Goal: Task Accomplishment & Management: Manage account settings

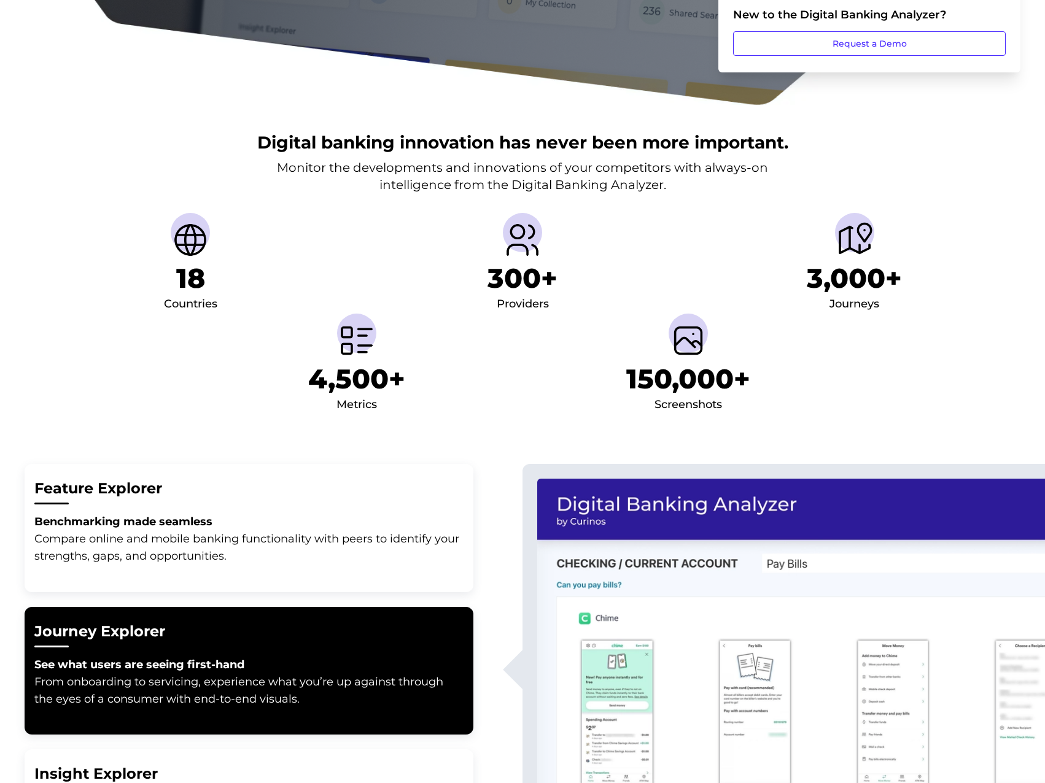
scroll to position [61, 0]
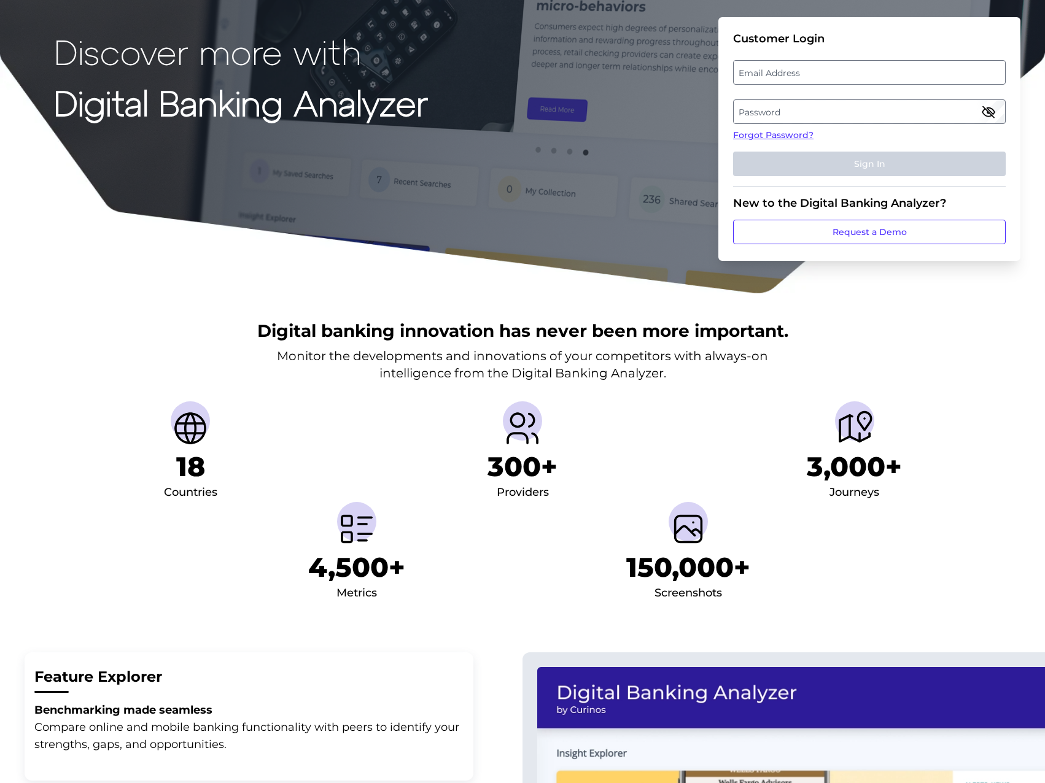
click at [772, 71] on label "Email Address" at bounding box center [868, 72] width 271 height 22
click at [772, 71] on input "email" at bounding box center [869, 72] width 273 height 25
type input "guy.nevison@firstdirect.com"
click at [786, 111] on label "Password" at bounding box center [868, 112] width 271 height 22
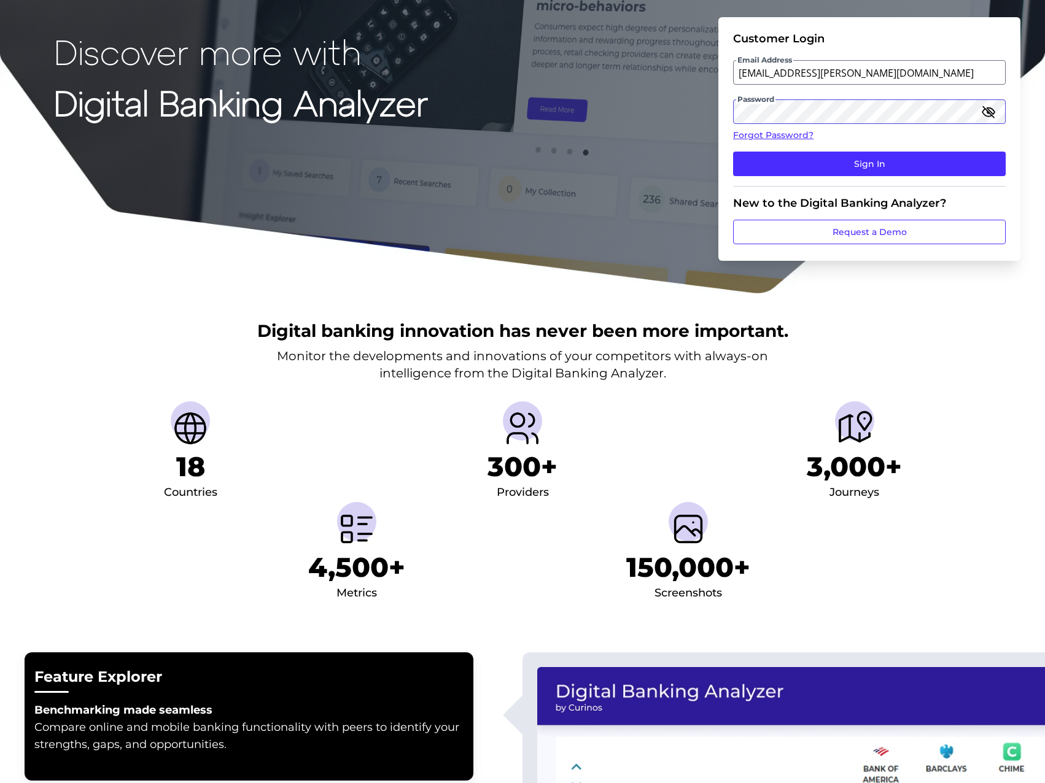
click at [733, 152] on button "Sign In" at bounding box center [869, 164] width 273 height 25
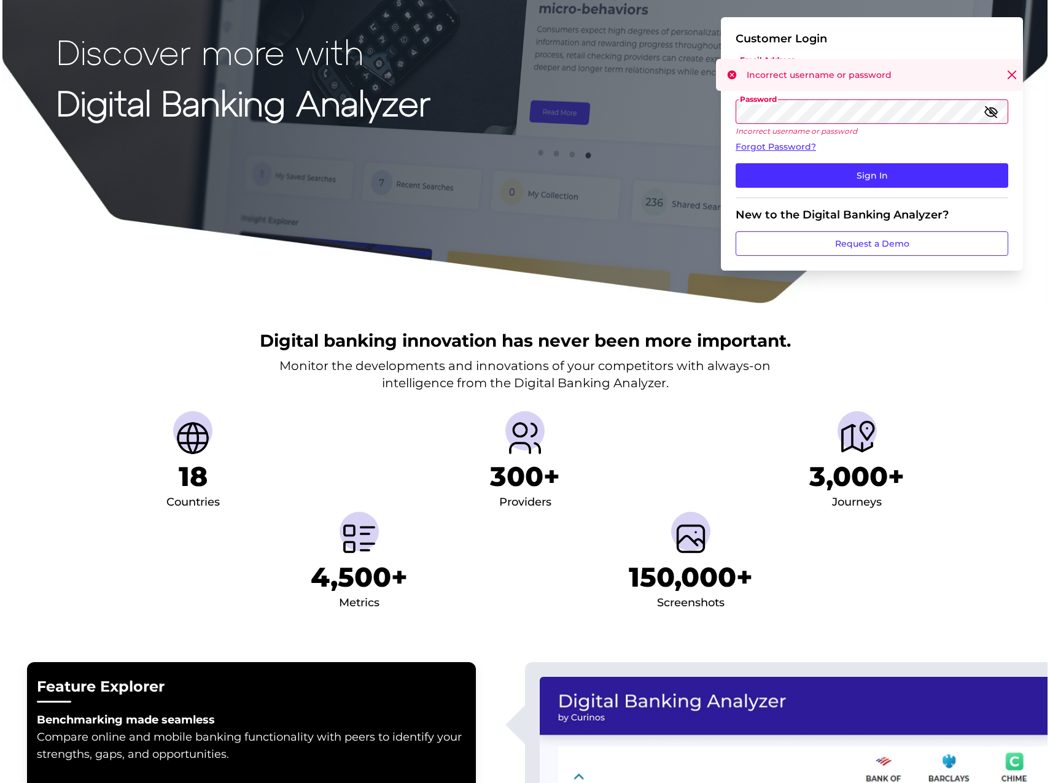
scroll to position [0, 0]
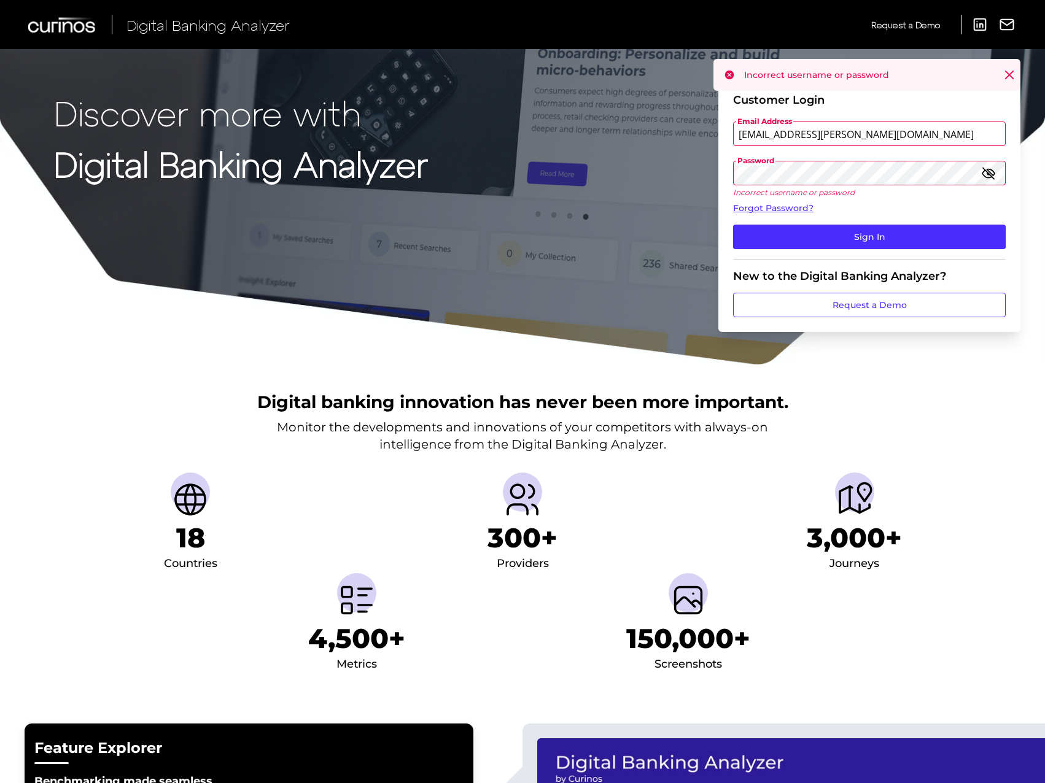
click at [729, 175] on form "Customer Login Email Address guy.nevison@firstdirect.com Password Incorrect use…" at bounding box center [869, 205] width 302 height 253
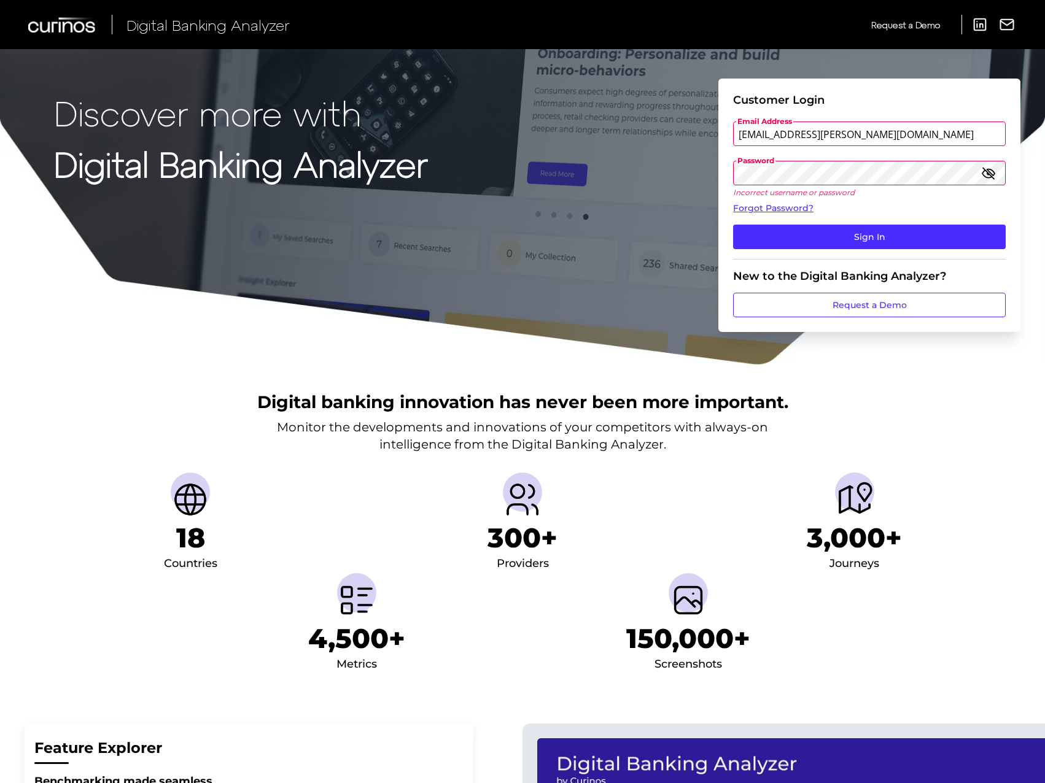
click at [989, 172] on icon "button" at bounding box center [988, 173] width 12 height 9
click at [989, 172] on icon "button" at bounding box center [988, 173] width 2 height 2
click at [733, 225] on button "Sign In" at bounding box center [869, 237] width 273 height 25
click at [775, 210] on link "Forgot Password?" at bounding box center [869, 208] width 273 height 13
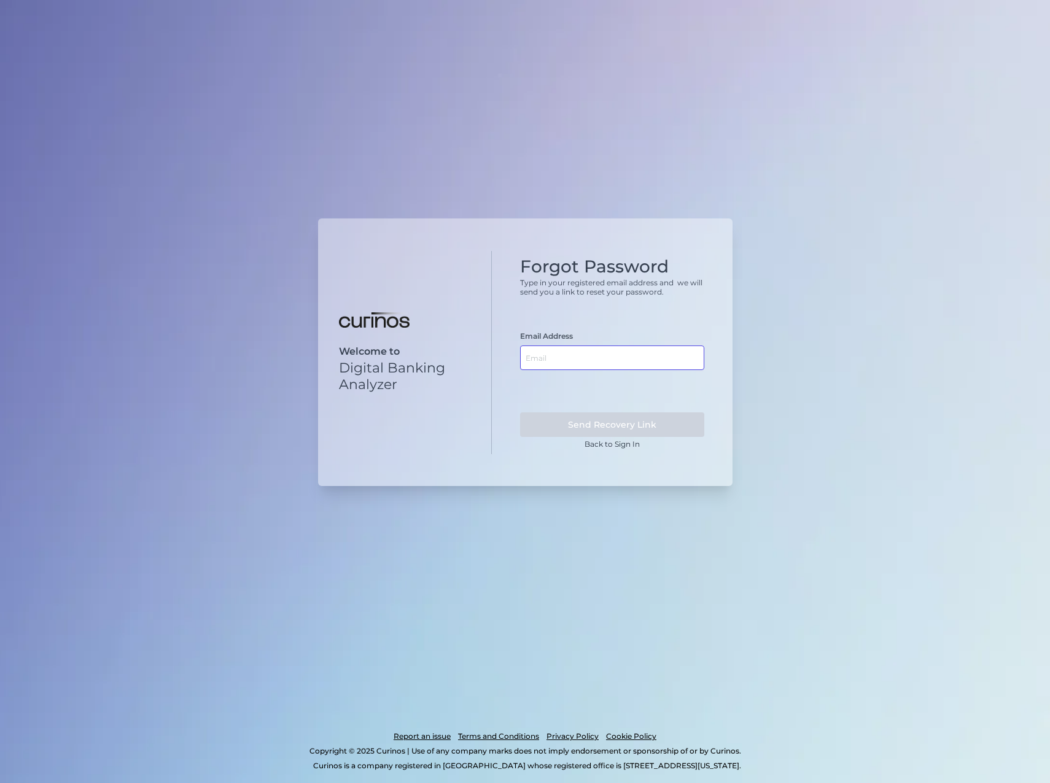
click at [547, 358] on input "text" at bounding box center [612, 358] width 184 height 25
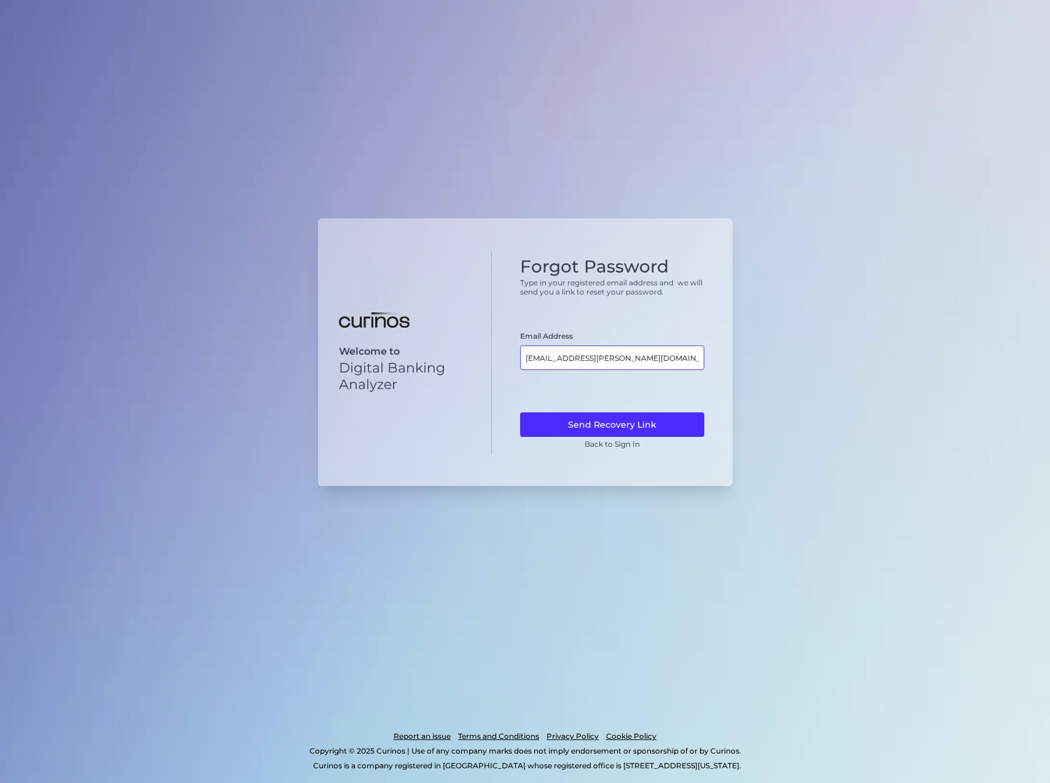
type input "guy.nevison@firstdirect.com"
click at [520, 412] on button "Send Recovery Link" at bounding box center [612, 424] width 184 height 25
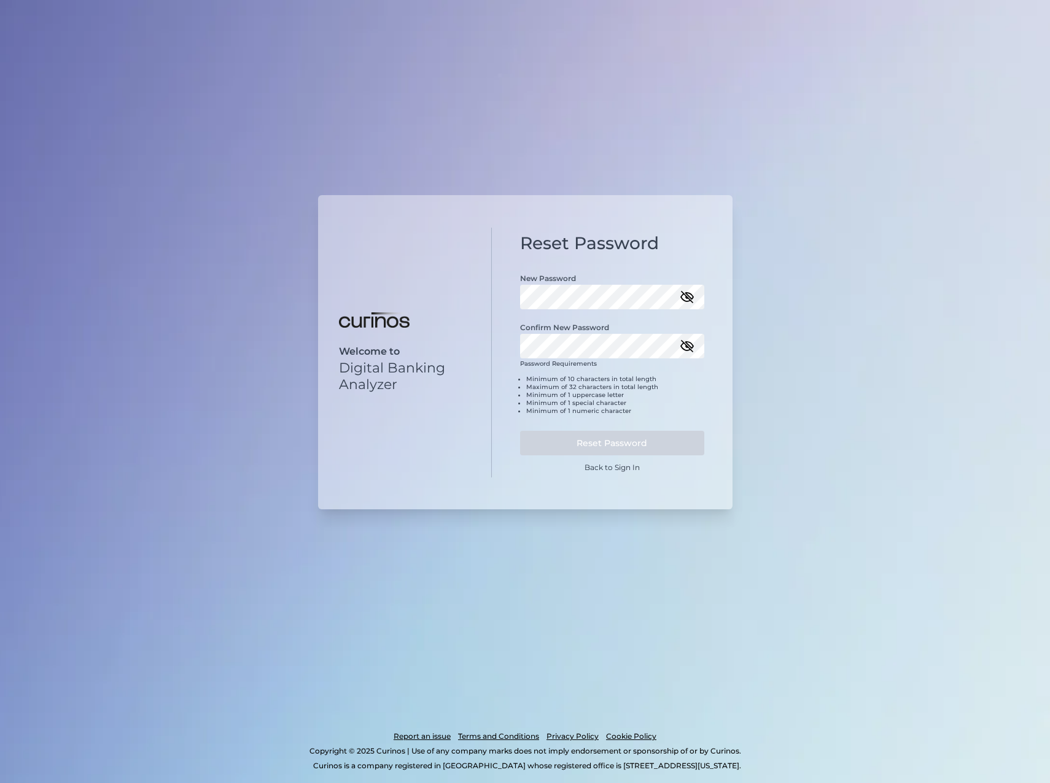
click at [688, 299] on icon "button" at bounding box center [686, 297] width 11 height 11
drag, startPoint x: 688, startPoint y: 299, endPoint x: 662, endPoint y: 326, distance: 37.8
click at [685, 302] on icon "button" at bounding box center [686, 297] width 15 height 15
click at [611, 451] on button "Reset Password" at bounding box center [612, 443] width 184 height 25
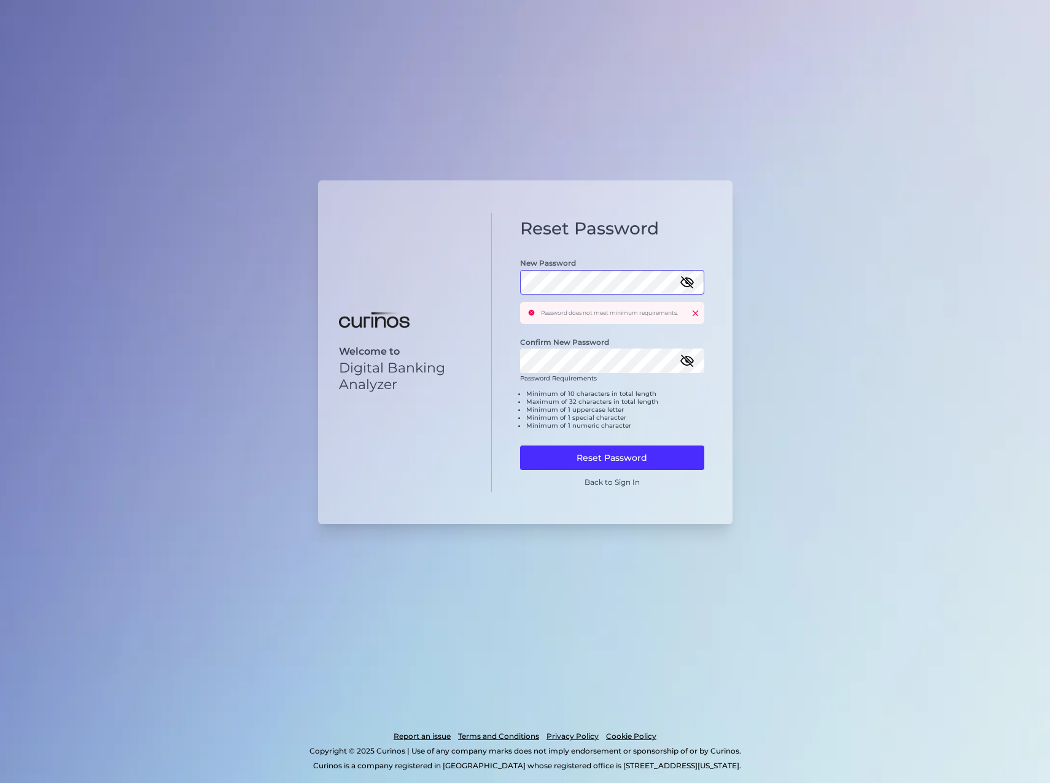
click at [514, 287] on div "Reset Password New Password Password does not meet minimum requirements. Confir…" at bounding box center [612, 353] width 241 height 280
click at [508, 365] on div "Reset Password New Password Password does not meet minimum requirements. Confir…" at bounding box center [612, 353] width 241 height 280
click at [562, 452] on button "Reset Password" at bounding box center [612, 458] width 184 height 25
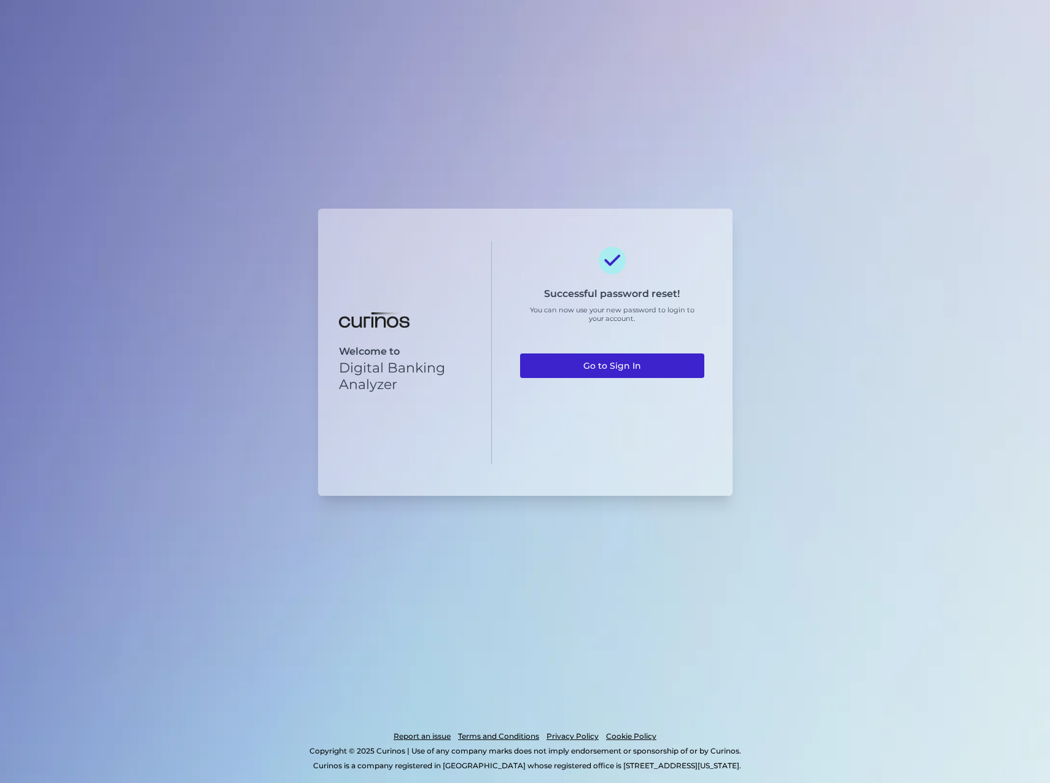
click at [592, 358] on link "Go to Sign In" at bounding box center [612, 366] width 184 height 25
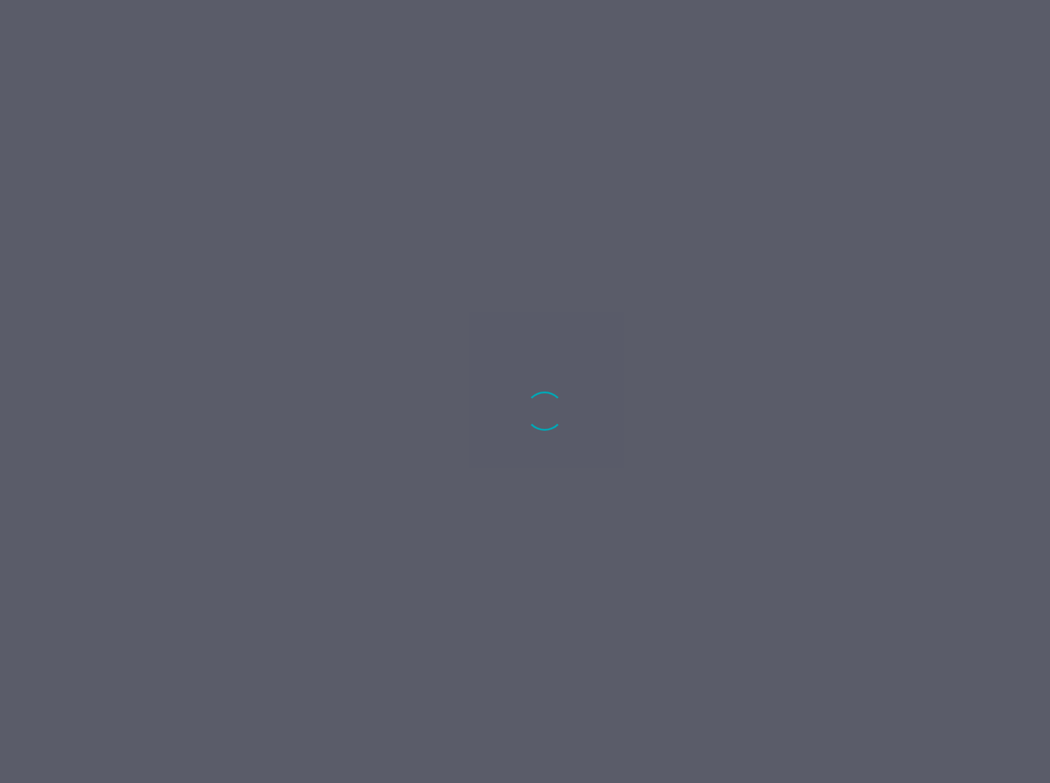
click at [590, 365] on div at bounding box center [525, 391] width 1050 height 783
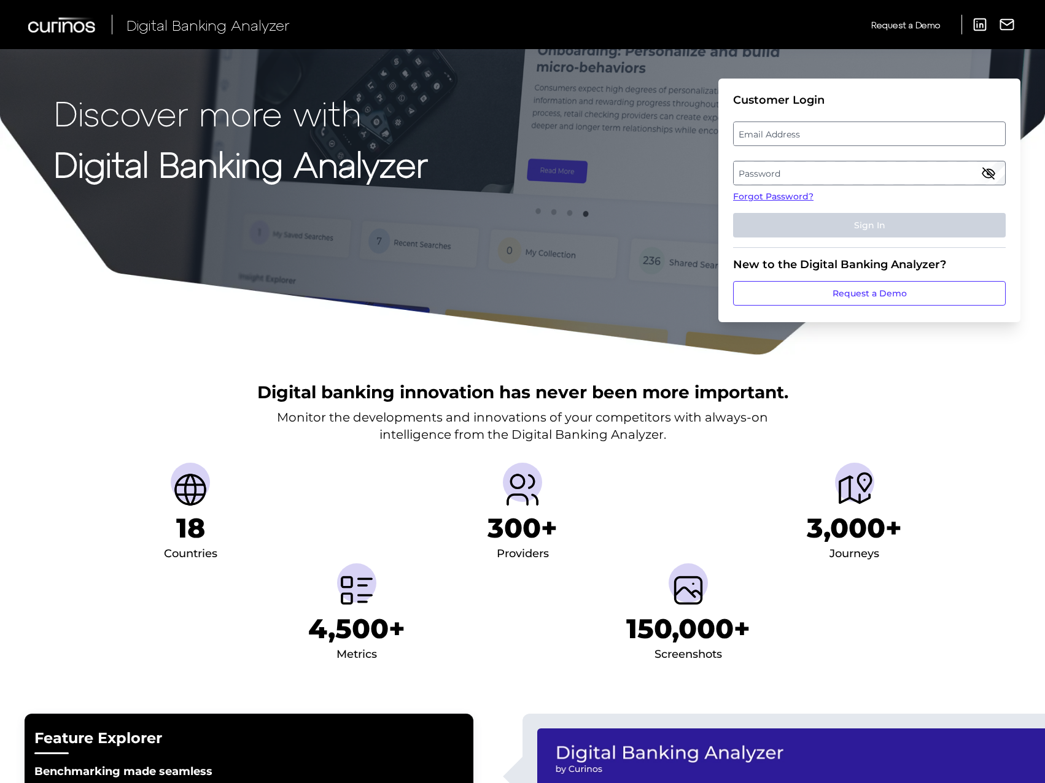
click at [776, 135] on label "Email Address" at bounding box center [868, 134] width 271 height 22
click at [776, 135] on input "email" at bounding box center [869, 134] width 273 height 25
type input "guy.nevison@firstdirect.com"
click at [777, 174] on label "Password" at bounding box center [868, 173] width 271 height 22
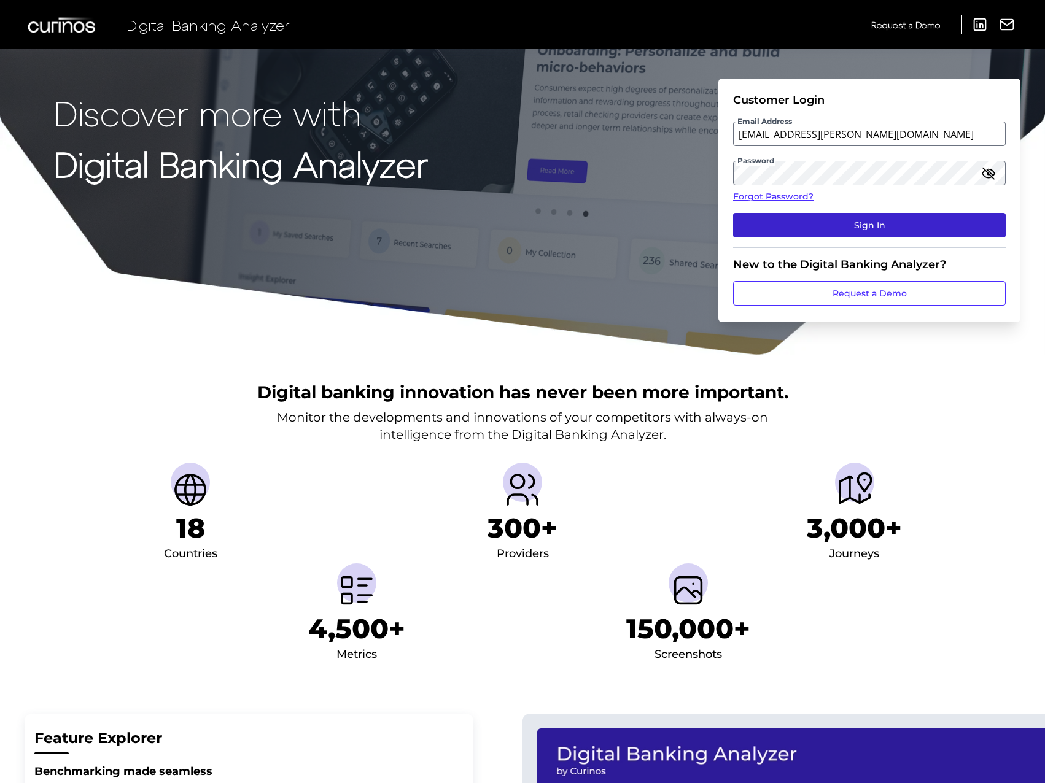
click at [799, 223] on button "Sign In" at bounding box center [869, 225] width 273 height 25
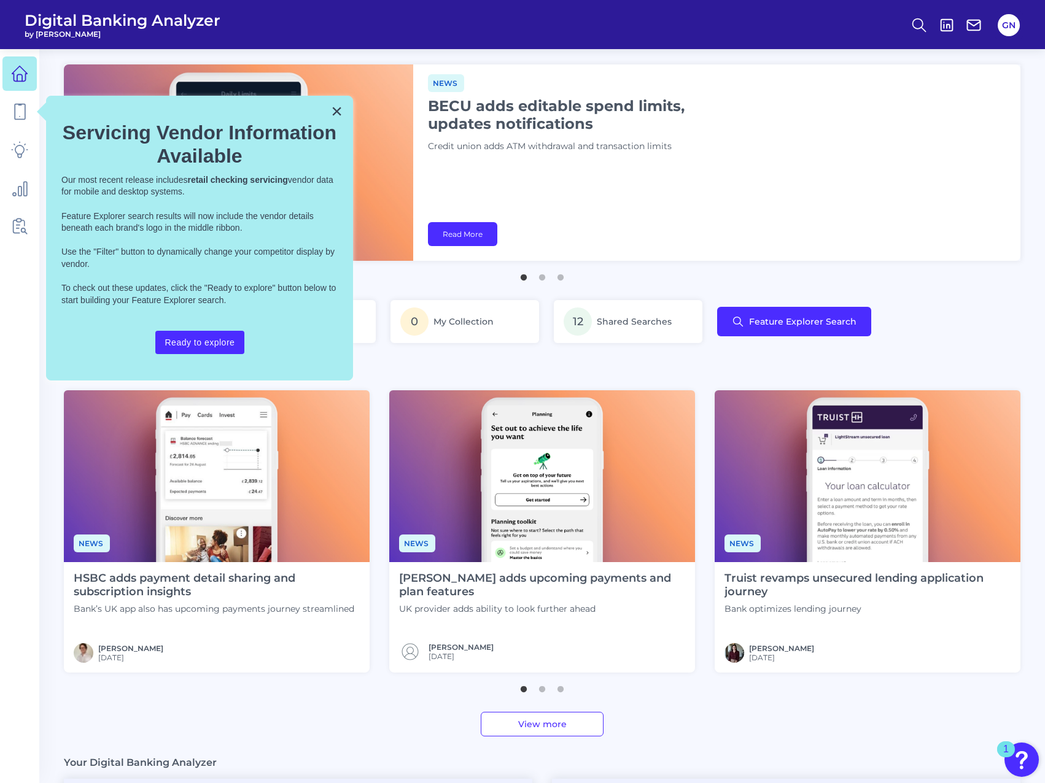
click at [177, 490] on img at bounding box center [217, 476] width 306 height 172
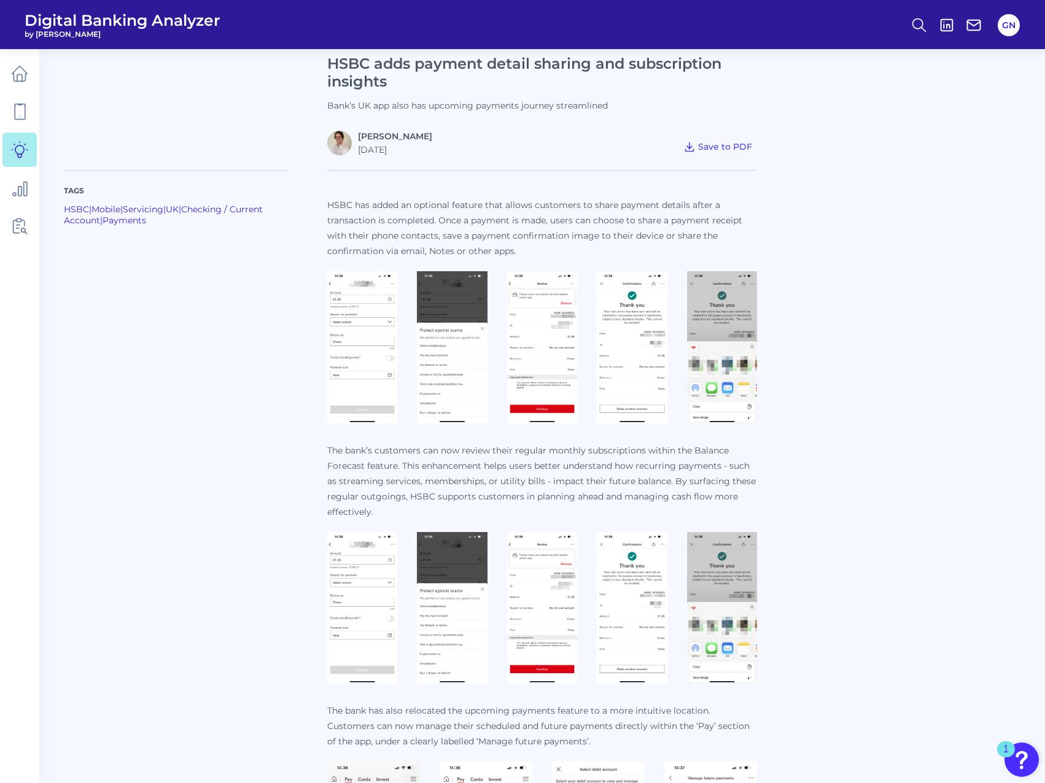
scroll to position [373, 0]
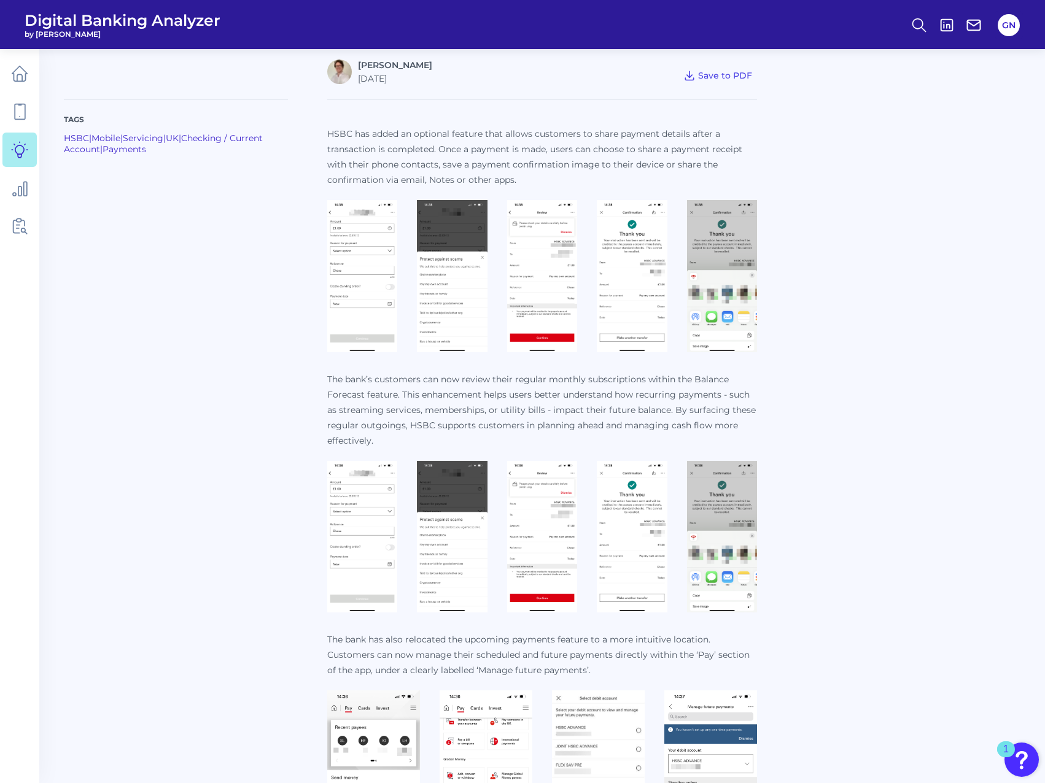
click at [350, 250] on img at bounding box center [362, 276] width 70 height 152
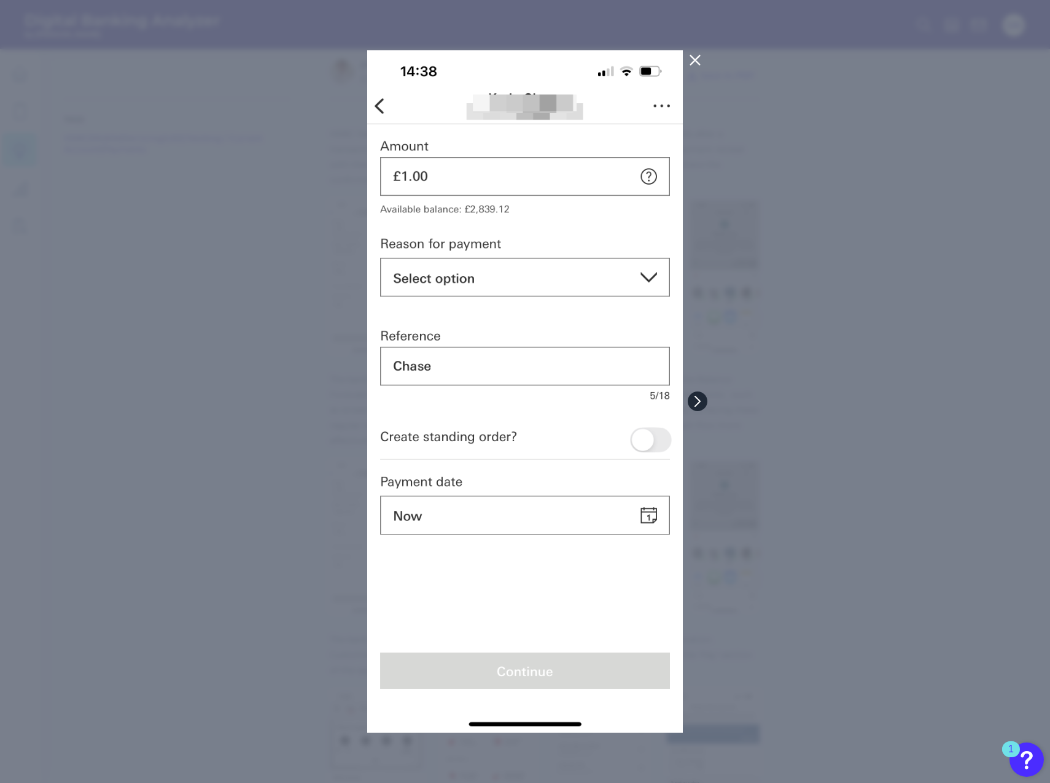
click at [699, 399] on icon at bounding box center [697, 401] width 11 height 11
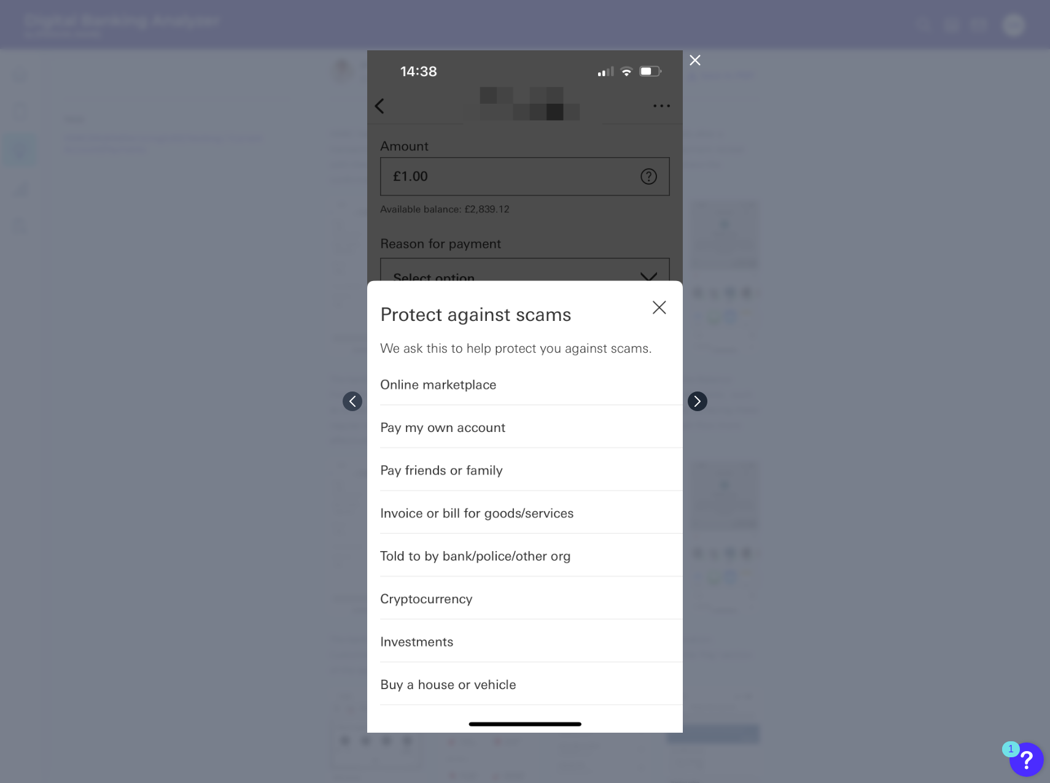
click at [699, 399] on icon at bounding box center [697, 401] width 11 height 11
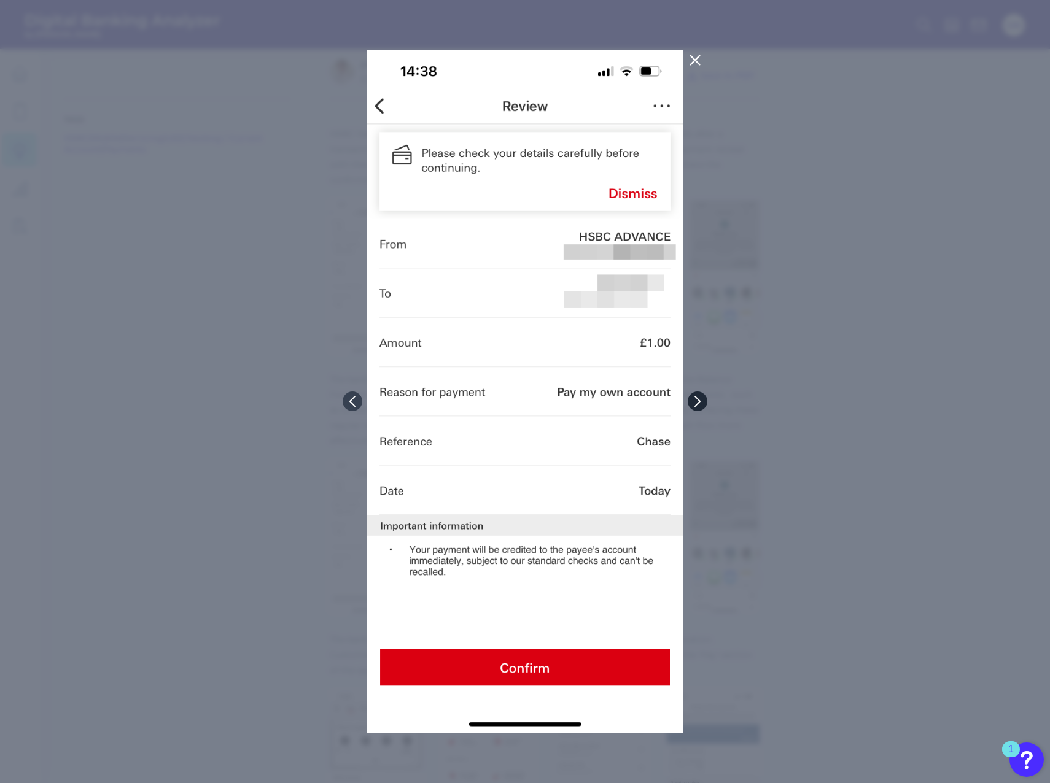
click at [699, 399] on icon at bounding box center [697, 401] width 11 height 11
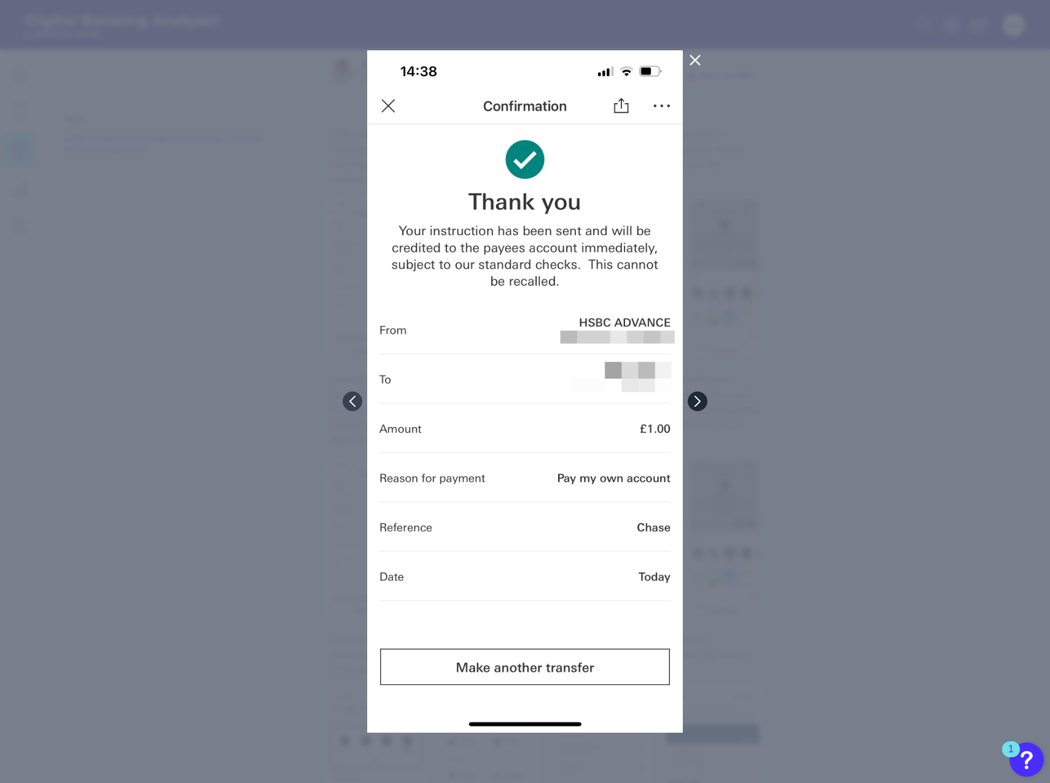
click at [699, 399] on icon at bounding box center [697, 401] width 11 height 11
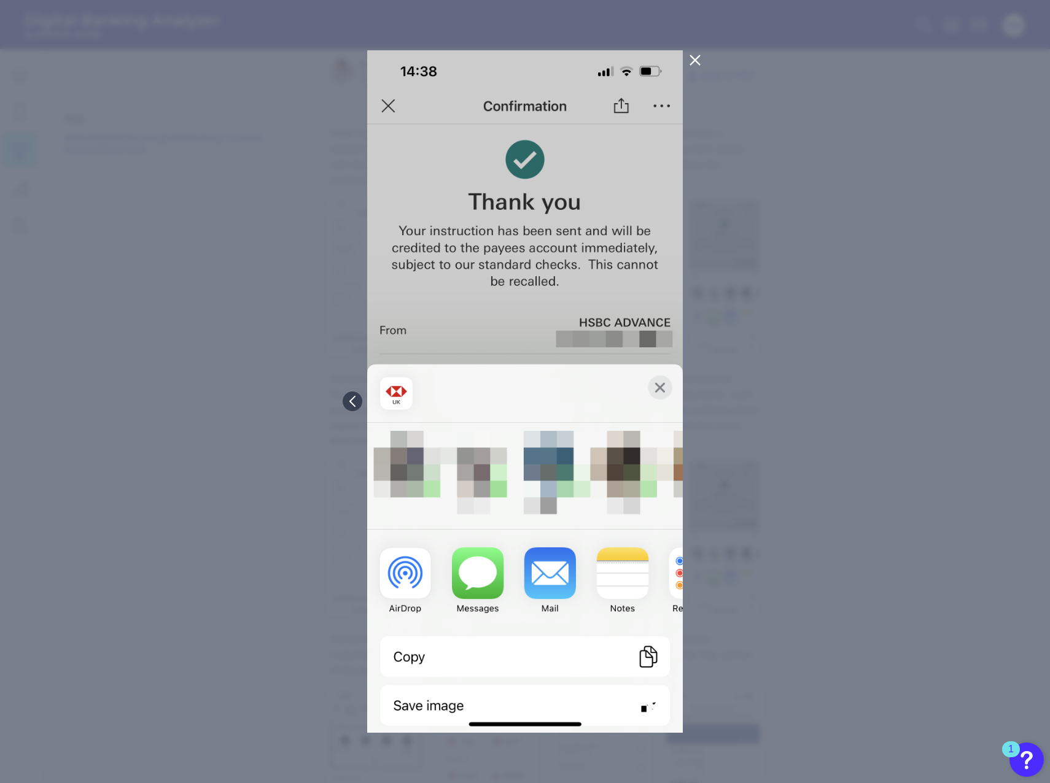
click at [700, 407] on div at bounding box center [525, 391] width 1050 height 783
click at [710, 343] on div at bounding box center [525, 391] width 1050 height 783
click at [690, 59] on icon at bounding box center [694, 60] width 15 height 15
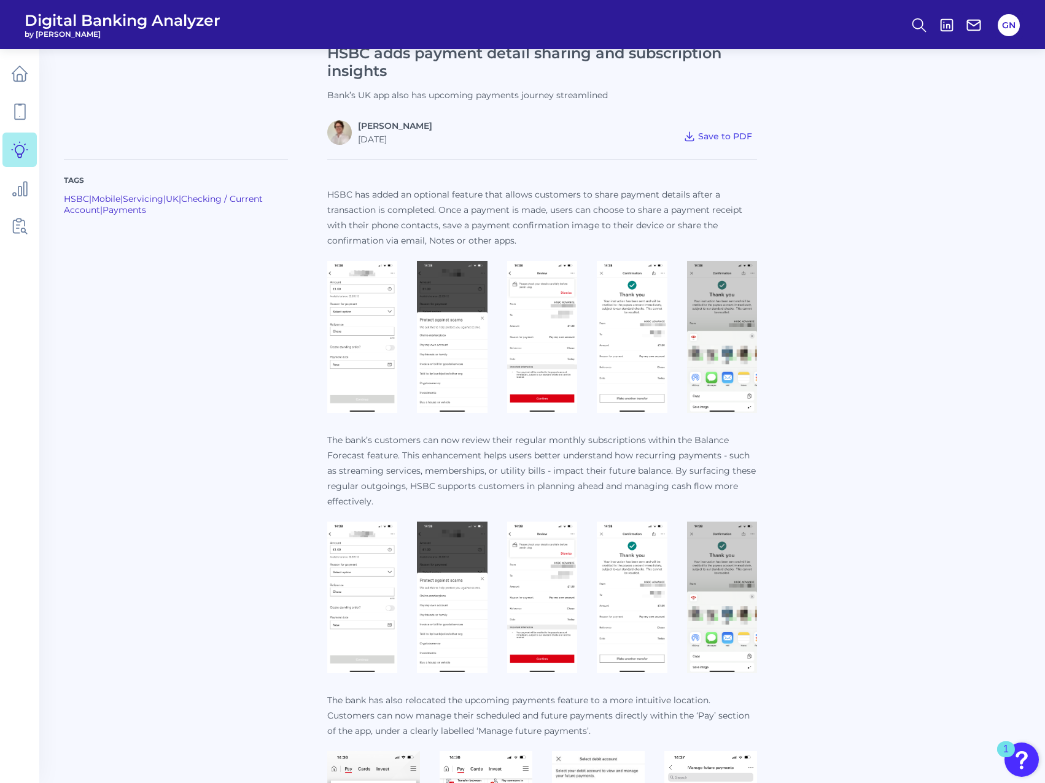
scroll to position [311, 0]
